Goal: Task Accomplishment & Management: Manage account settings

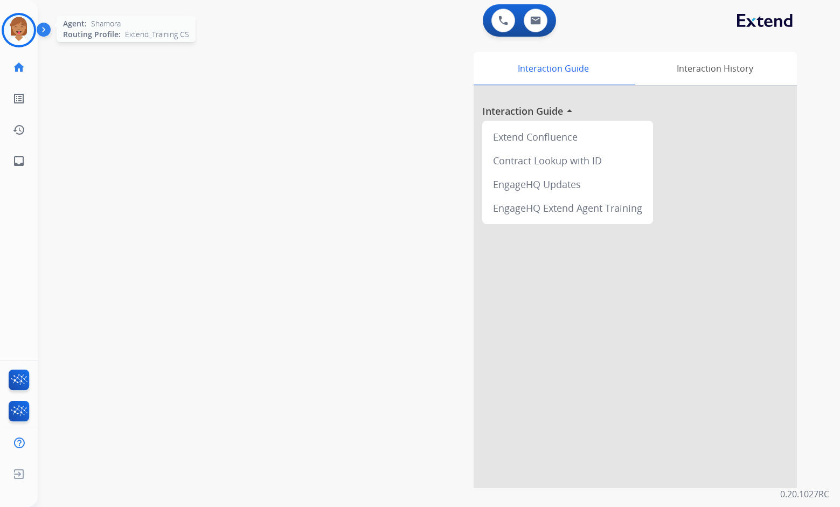
click at [12, 26] on img at bounding box center [19, 30] width 30 height 30
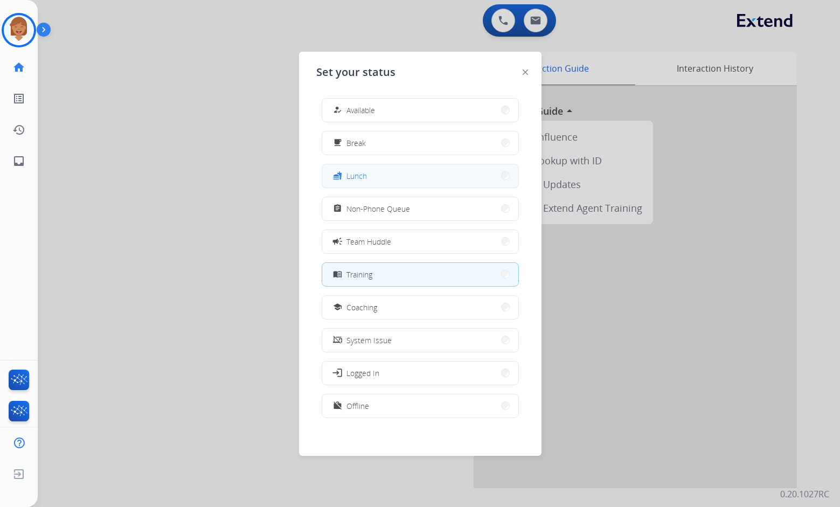
click at [353, 175] on span "Lunch" at bounding box center [356, 175] width 20 height 11
